Goal: Task Accomplishment & Management: Complete application form

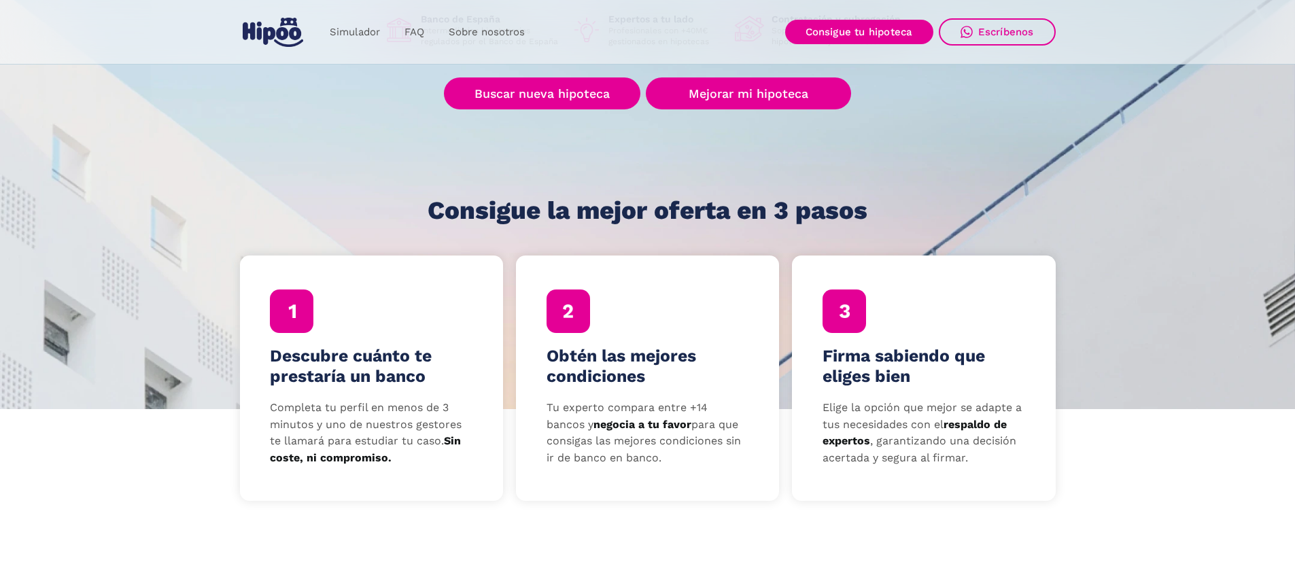
scroll to position [588, 0]
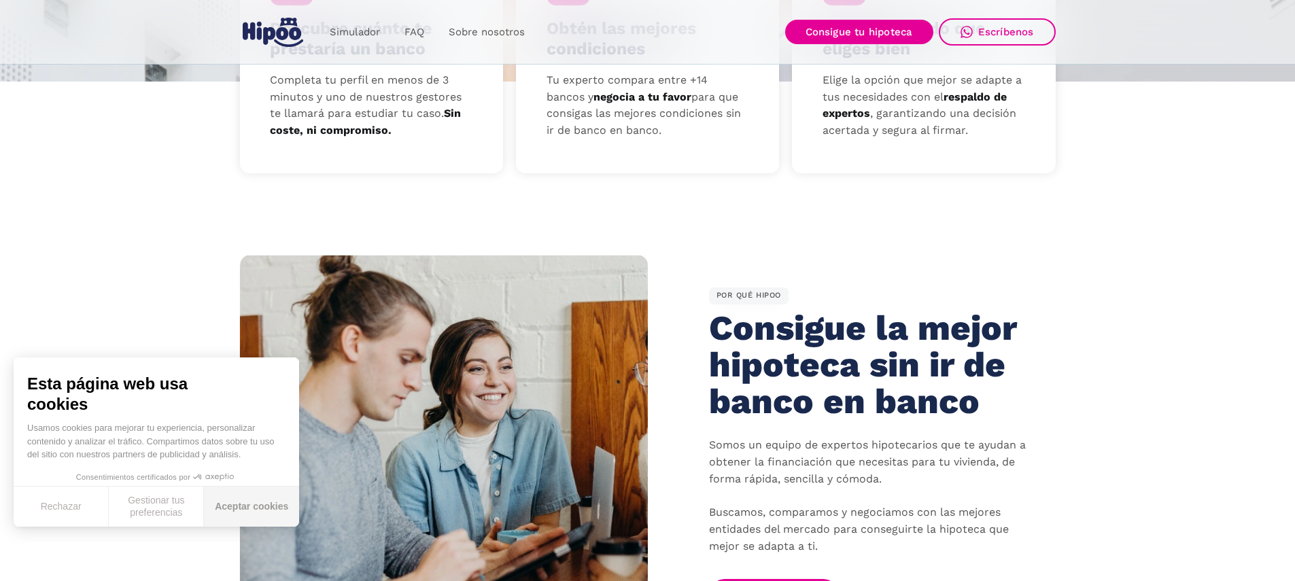
click at [256, 508] on button "Aceptar cookies" at bounding box center [251, 507] width 95 height 40
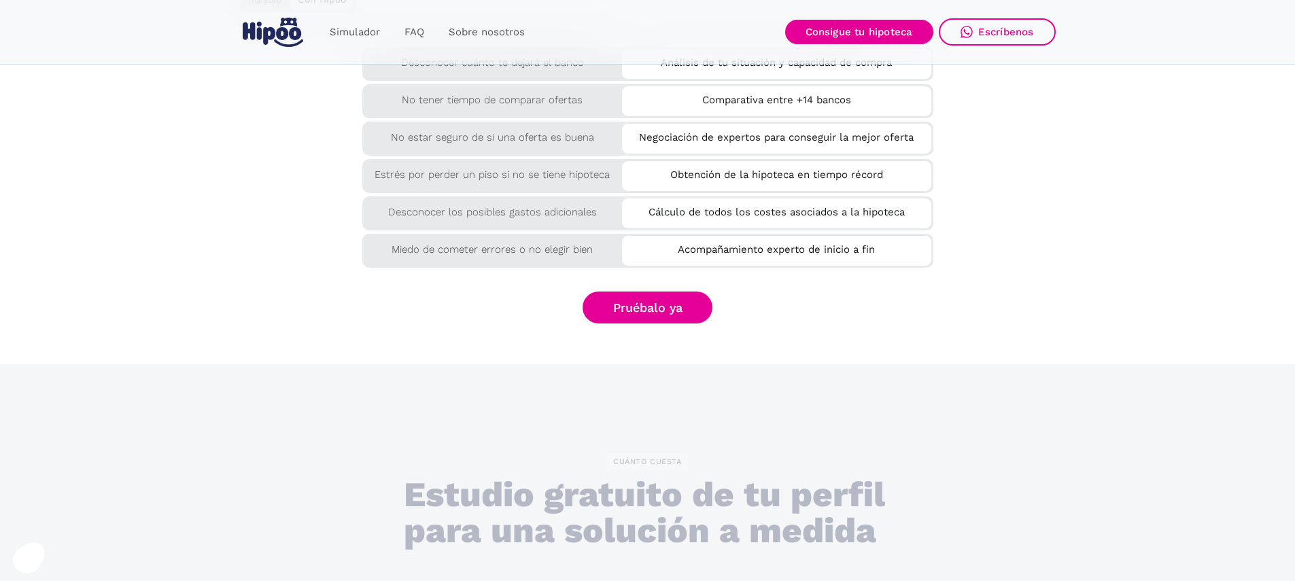
scroll to position [2690, 0]
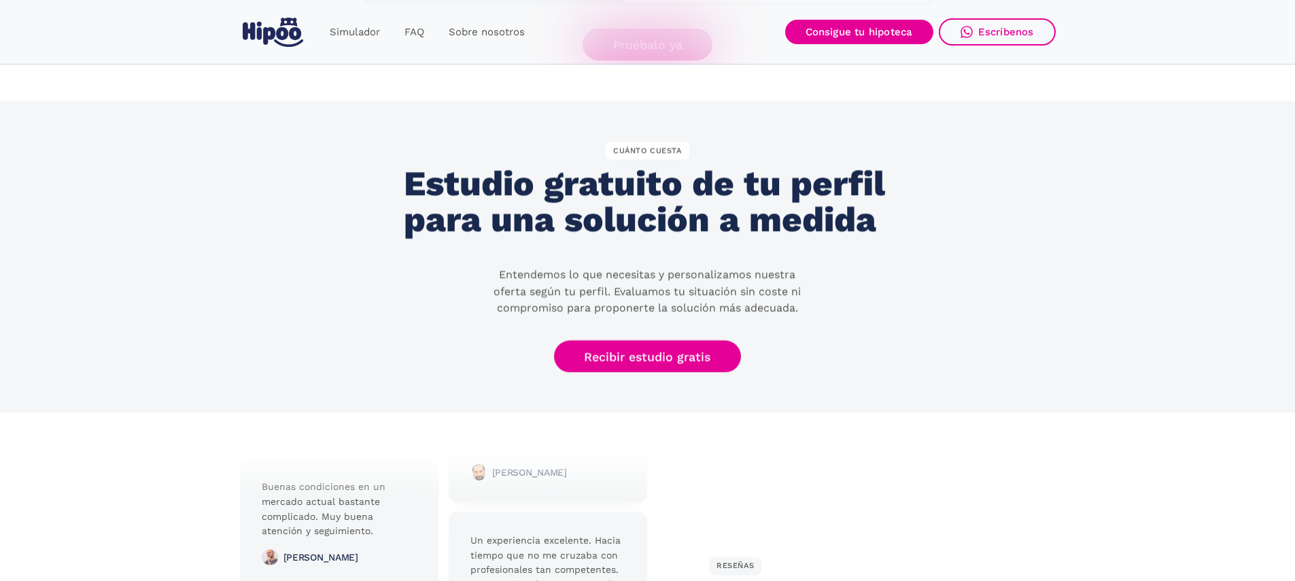
click at [984, 43] on link "Escríbenos" at bounding box center [997, 31] width 117 height 27
click at [974, 23] on link "Escríbenos" at bounding box center [997, 31] width 117 height 27
drag, startPoint x: 511, startPoint y: 276, endPoint x: 766, endPoint y: 273, distance: 254.3
click at [766, 273] on p "Entendemos lo que necesitas y personalizamos nuestra oferta según tu perfil. Ev…" at bounding box center [647, 291] width 326 height 50
drag, startPoint x: 614, startPoint y: 290, endPoint x: 815, endPoint y: 294, distance: 200.7
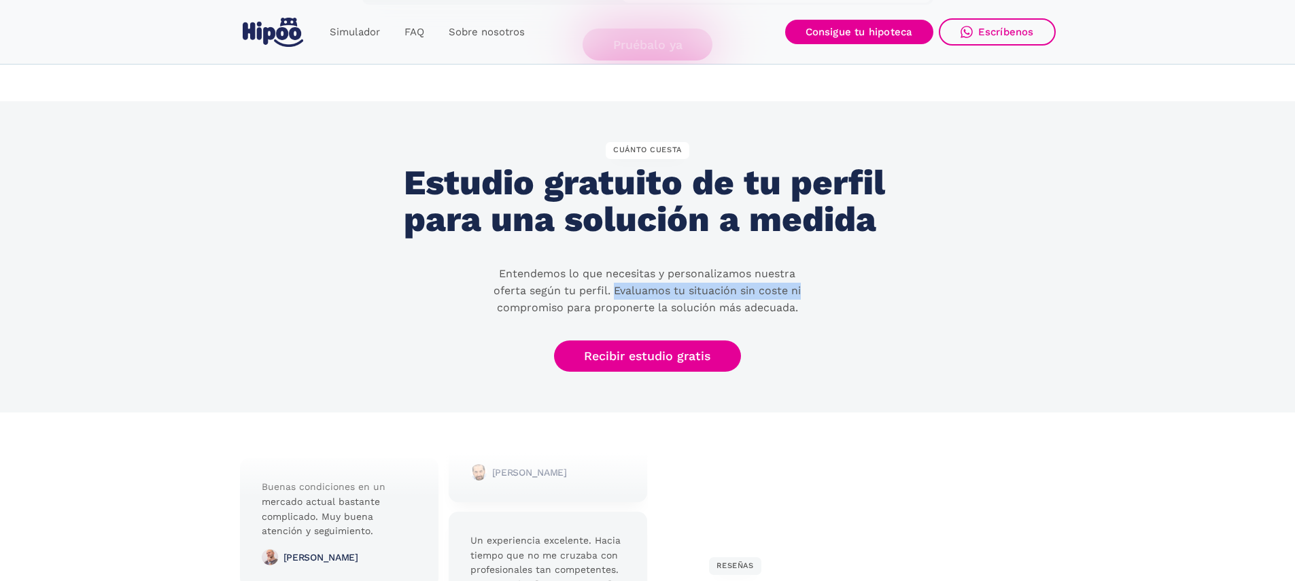
click at [817, 294] on div "CUÁNTO CUESTA Estudio gratuito de tu perfil para una solución a medida Entendem…" at bounding box center [648, 257] width 488 height 231
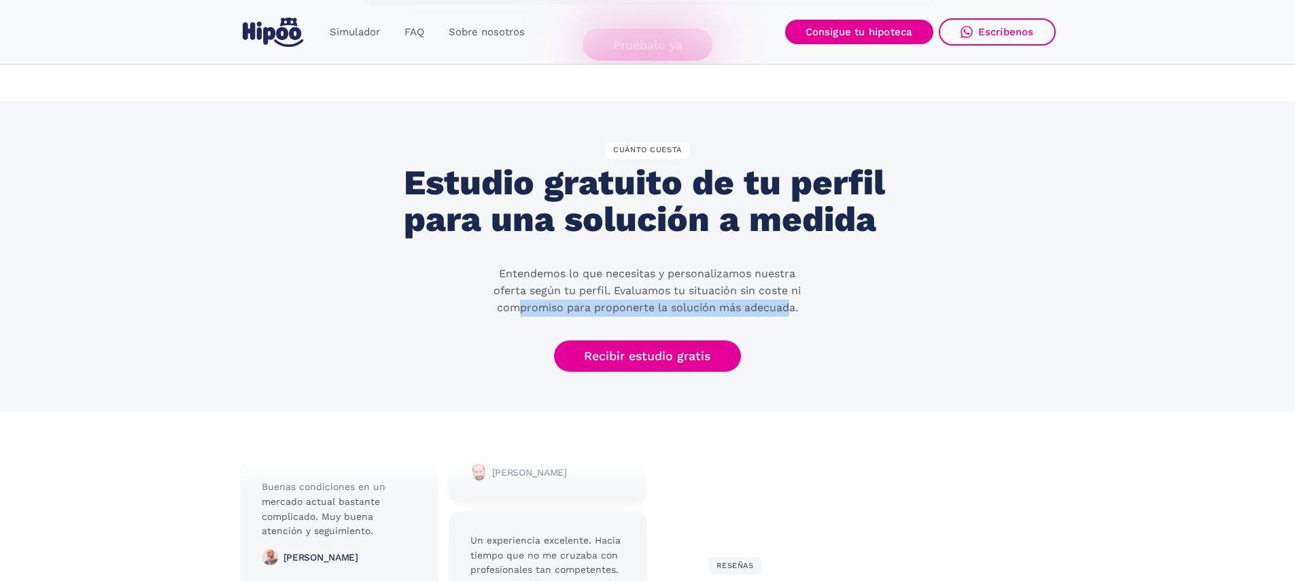
drag, startPoint x: 628, startPoint y: 304, endPoint x: 826, endPoint y: 313, distance: 198.1
click at [821, 313] on div "CUÁNTO CUESTA Estudio gratuito de tu perfil para una solución a medida Entendem…" at bounding box center [648, 257] width 488 height 231
click at [670, 356] on link "Recibir estudio gratis" at bounding box center [648, 357] width 188 height 32
